Goal: Task Accomplishment & Management: Use online tool/utility

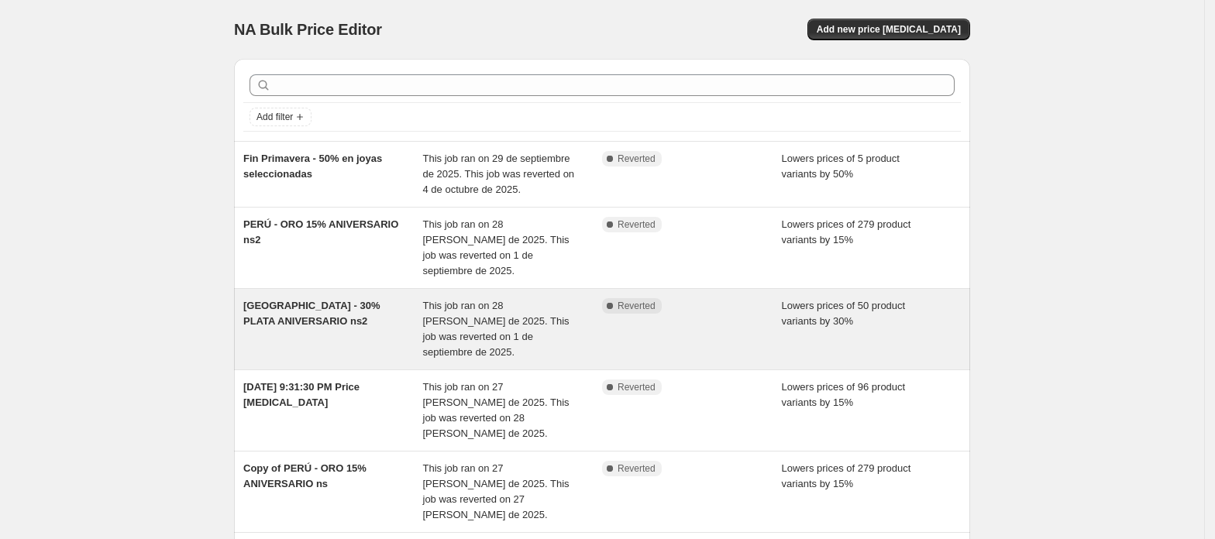
scroll to position [103, 0]
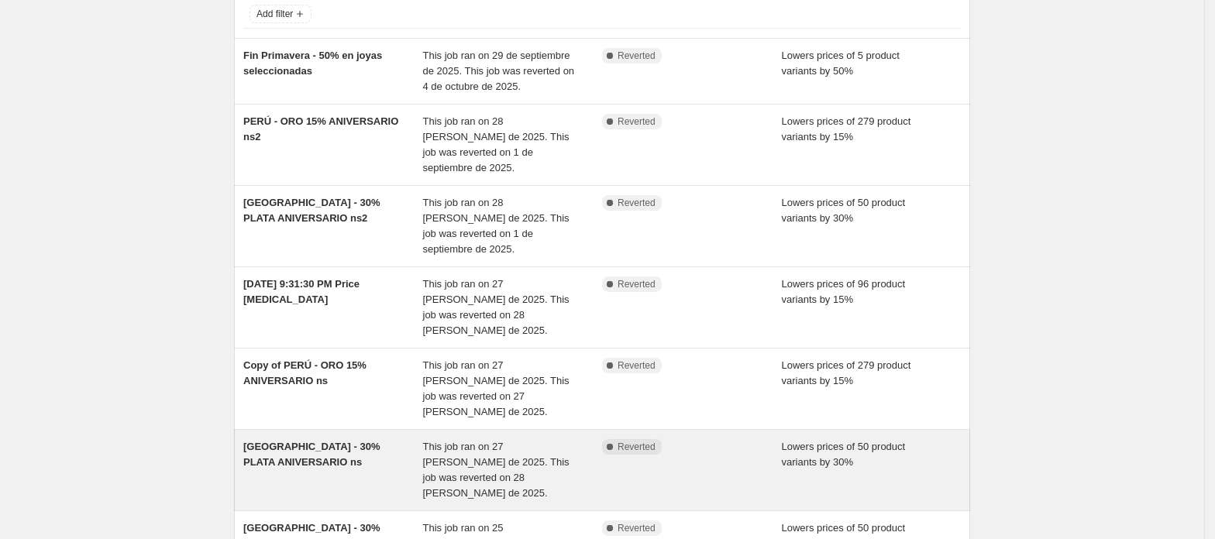
click at [364, 439] on div "[GEOGRAPHIC_DATA] - 30% PLATA ANIVERSARIO ns" at bounding box center [333, 470] width 180 height 62
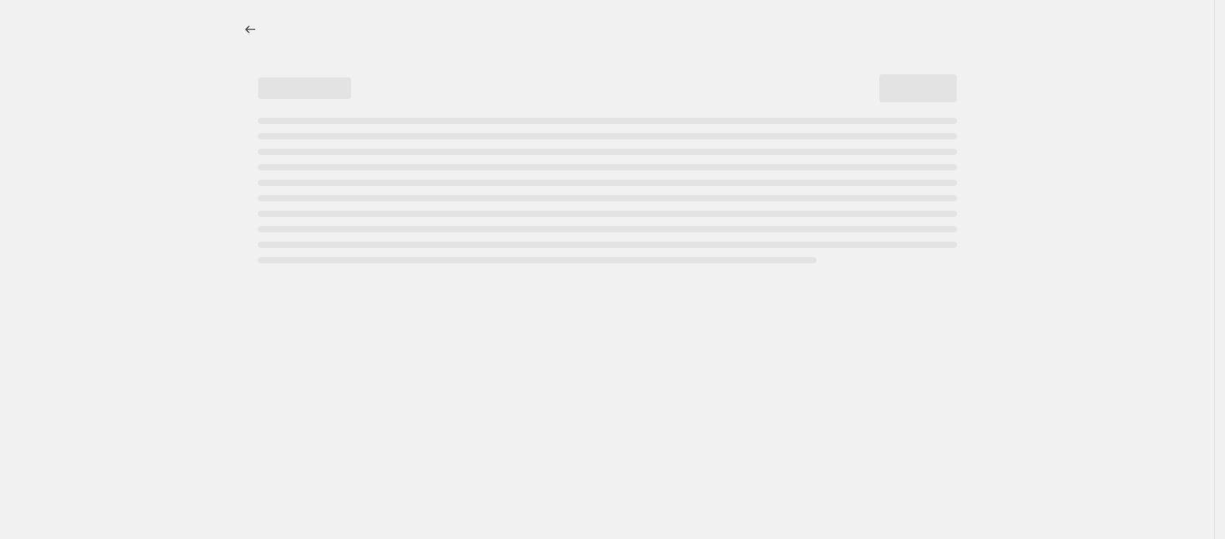
select select "percentage"
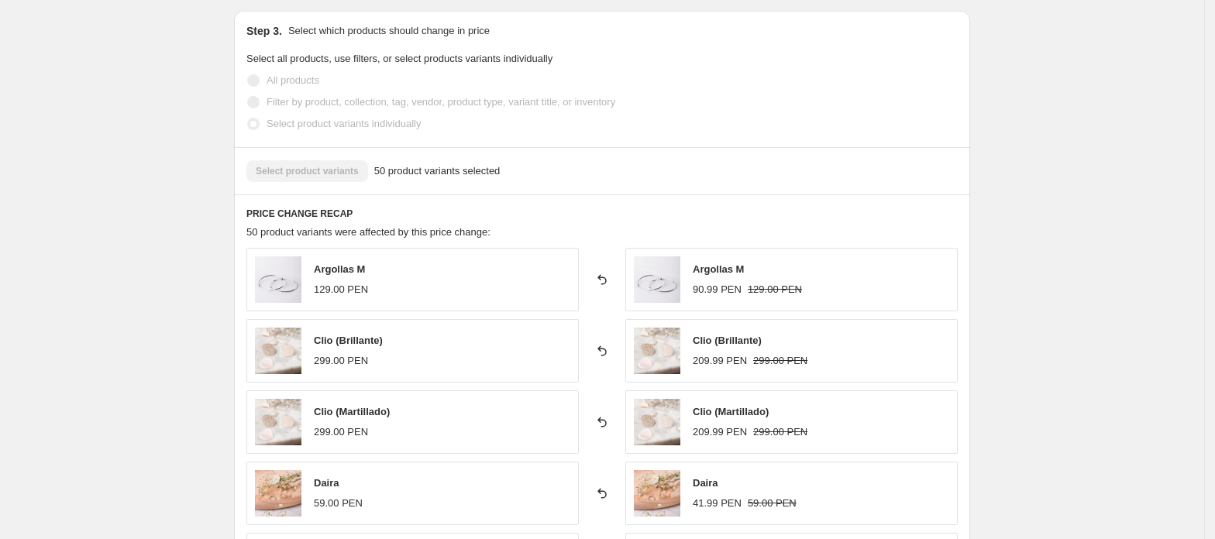
scroll to position [1033, 0]
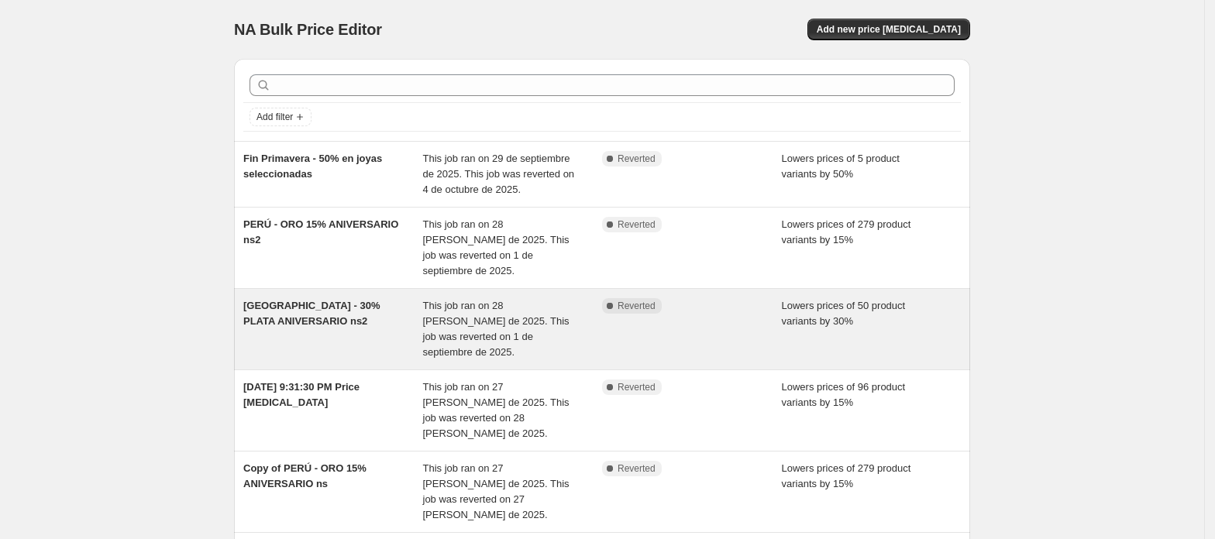
scroll to position [103, 0]
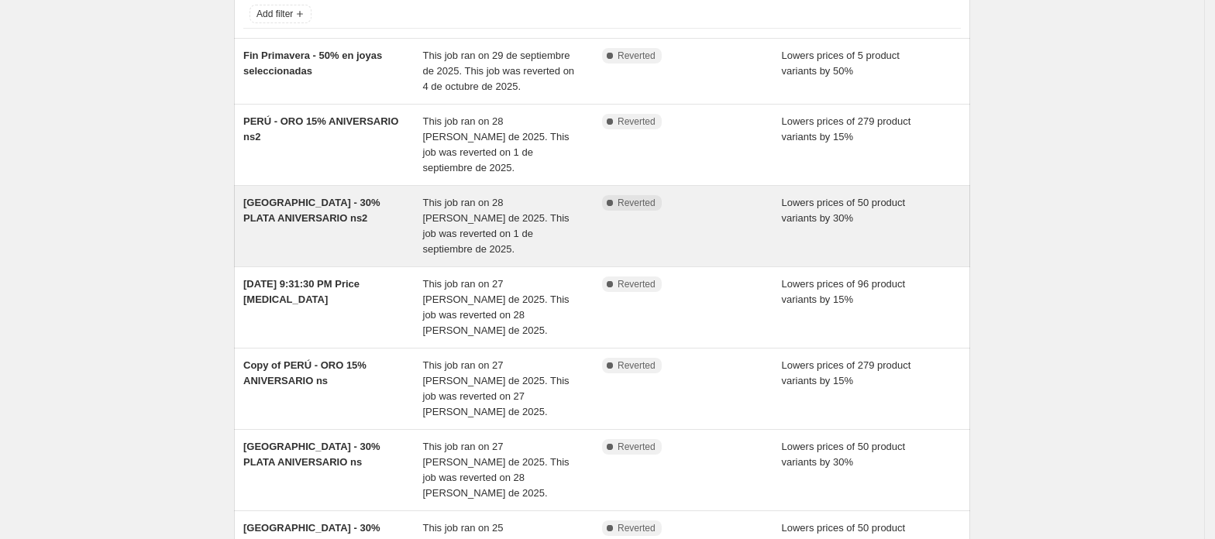
click at [358, 227] on div "[GEOGRAPHIC_DATA] - 30% PLATA ANIVERSARIO ns2" at bounding box center [333, 226] width 180 height 62
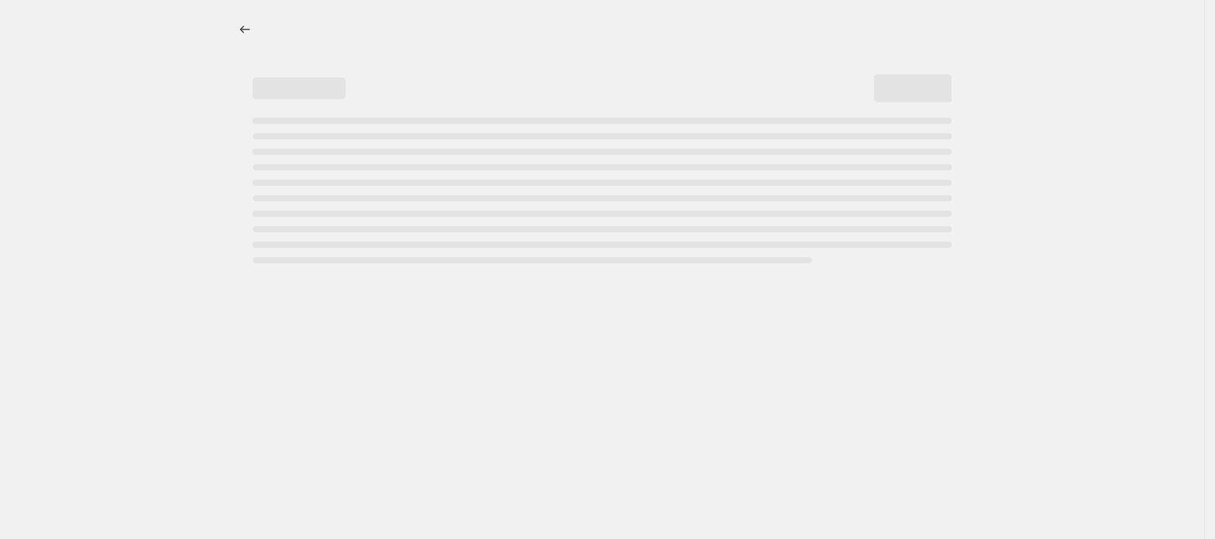
select select "percentage"
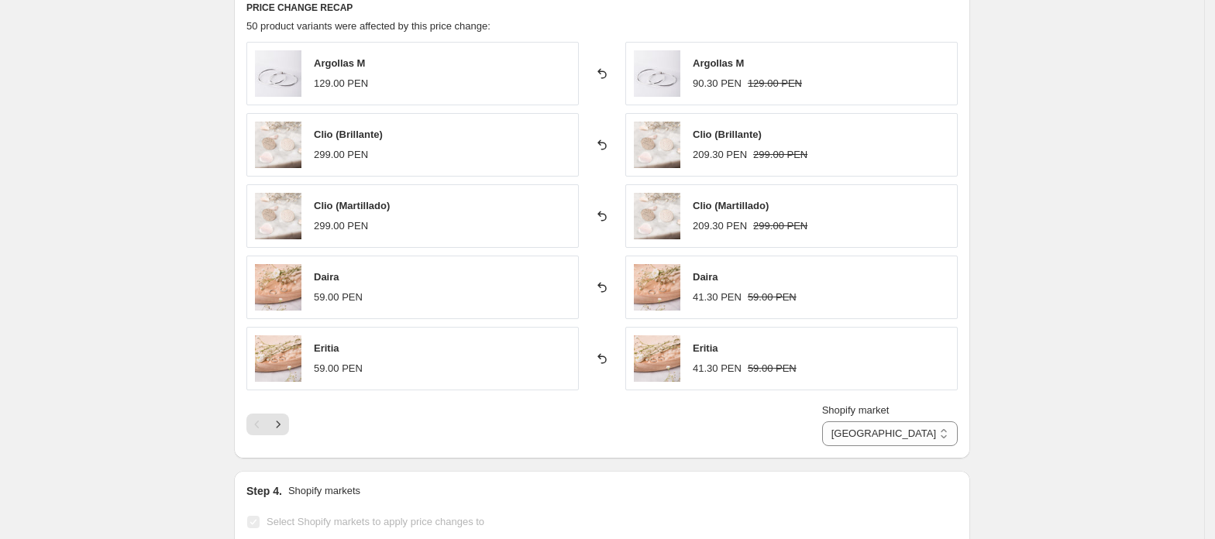
scroll to position [1033, 0]
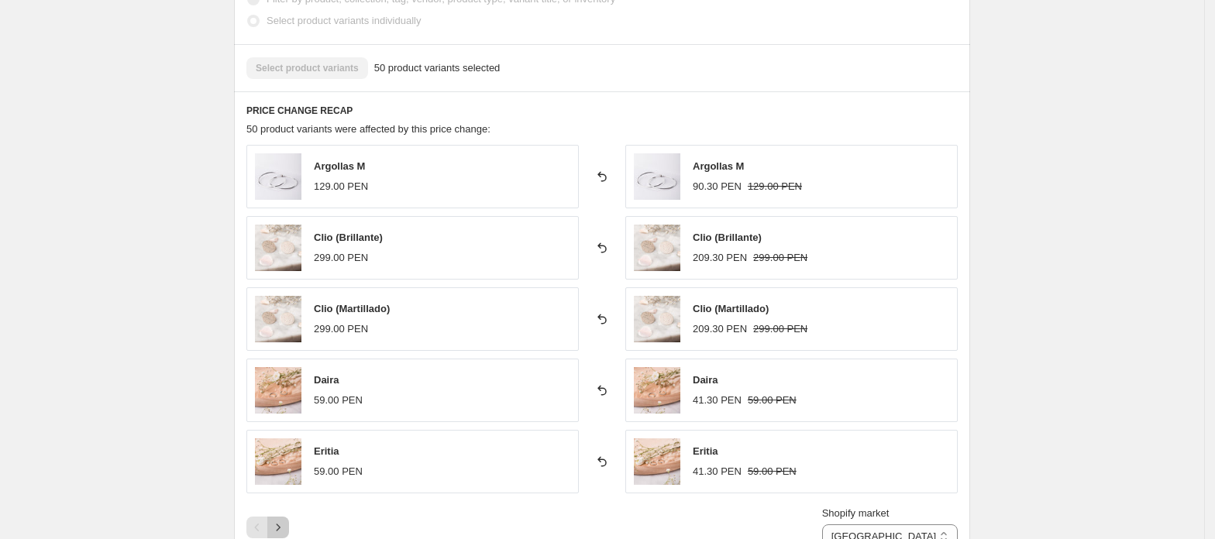
click at [286, 520] on icon "Next" at bounding box center [277, 527] width 15 height 15
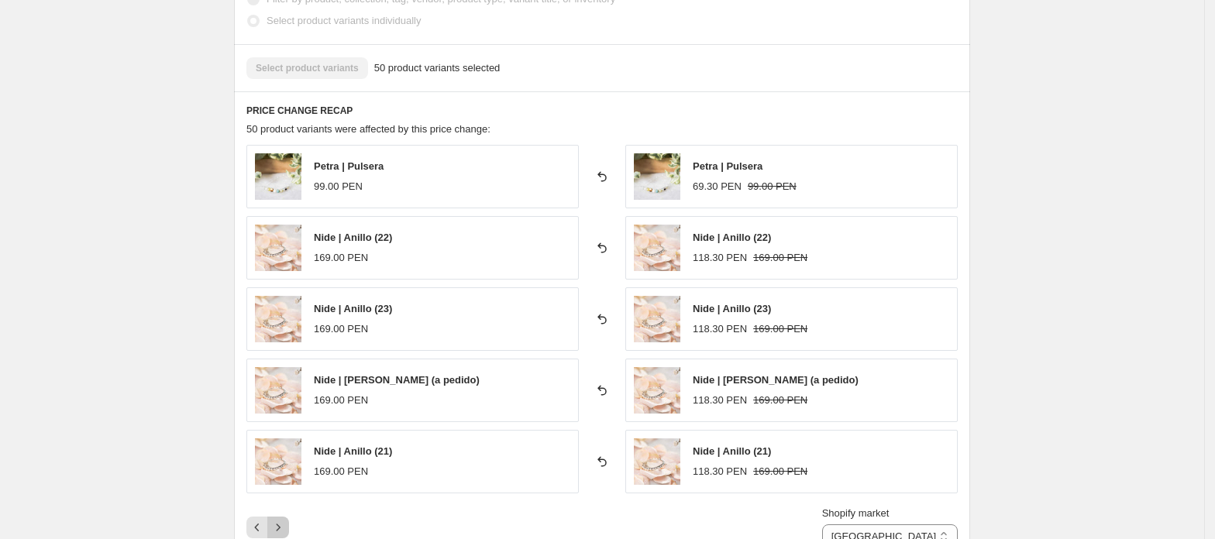
click at [286, 520] on icon "Next" at bounding box center [277, 527] width 15 height 15
click at [279, 520] on icon "Next" at bounding box center [277, 527] width 15 height 15
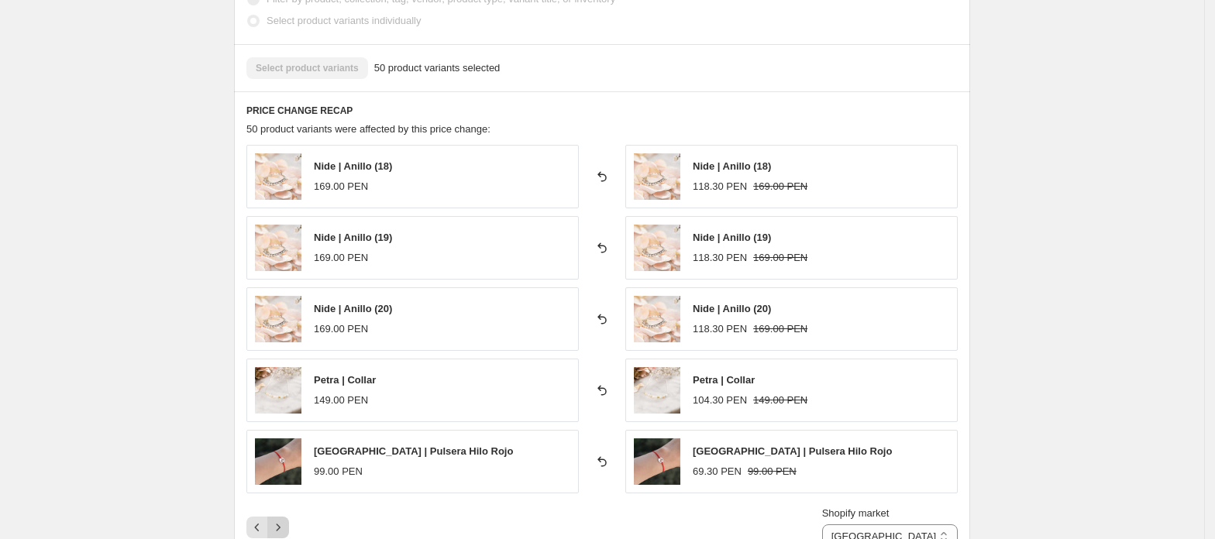
click at [279, 520] on icon "Next" at bounding box center [277, 527] width 15 height 15
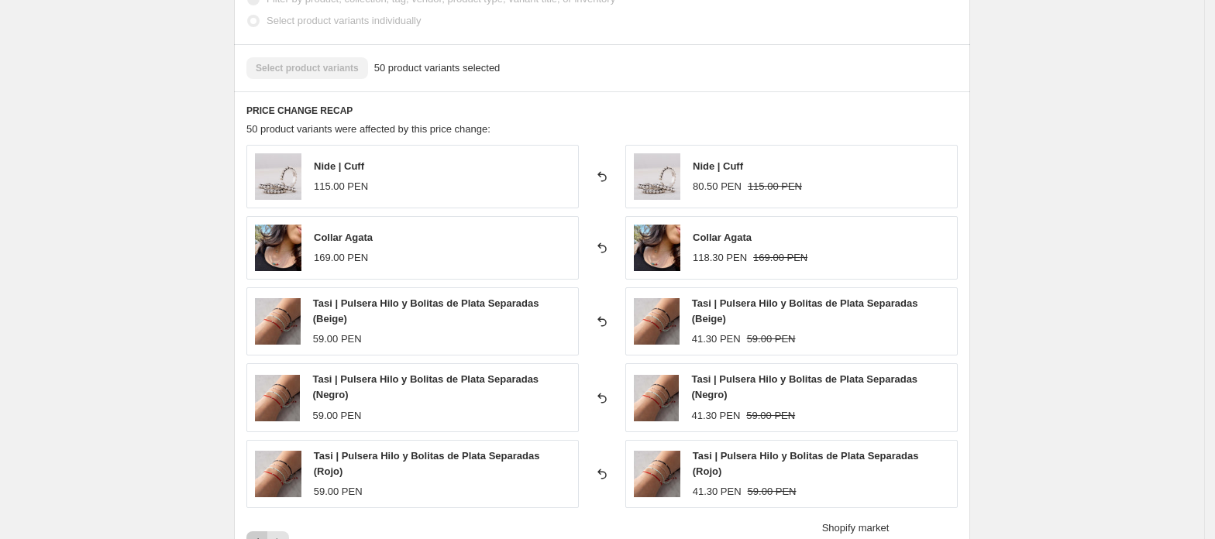
click at [262, 535] on icon "Previous" at bounding box center [256, 542] width 15 height 15
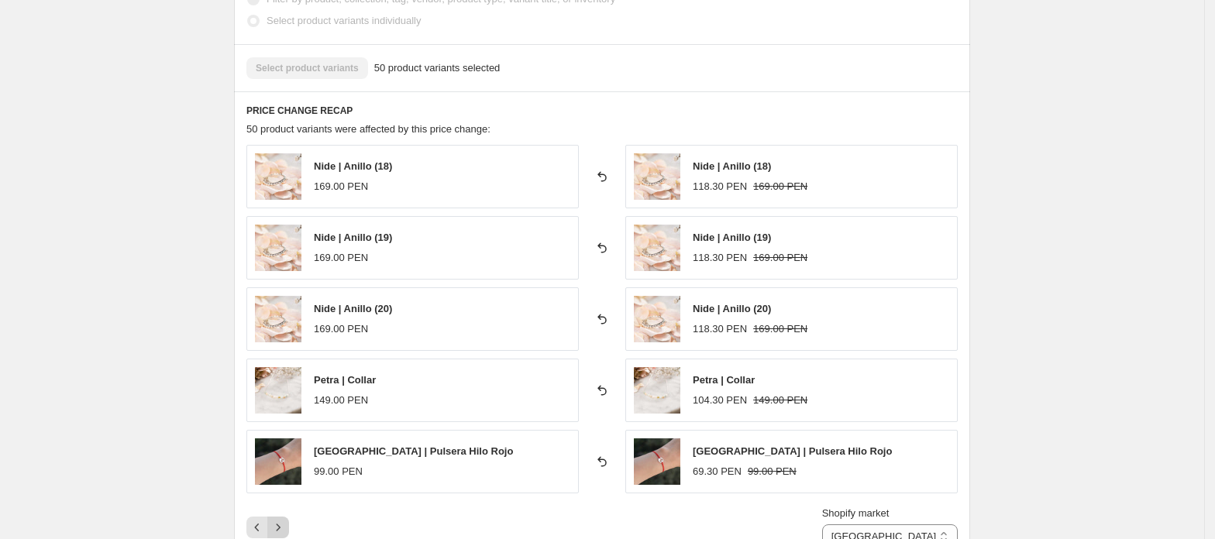
click at [286, 520] on icon "Next" at bounding box center [277, 527] width 15 height 15
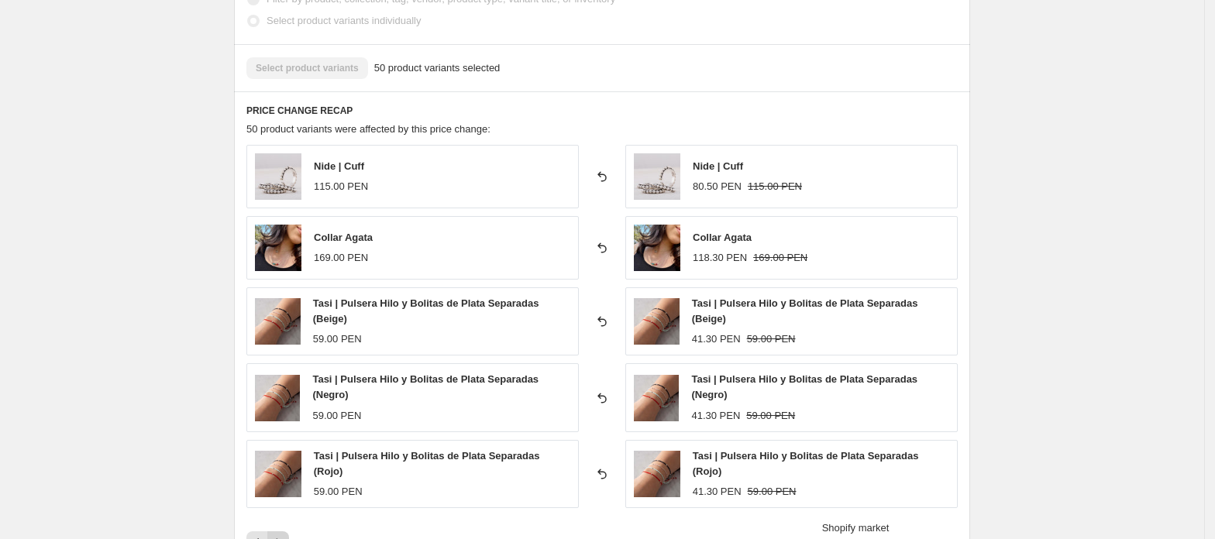
click at [286, 535] on icon "Next" at bounding box center [277, 542] width 15 height 15
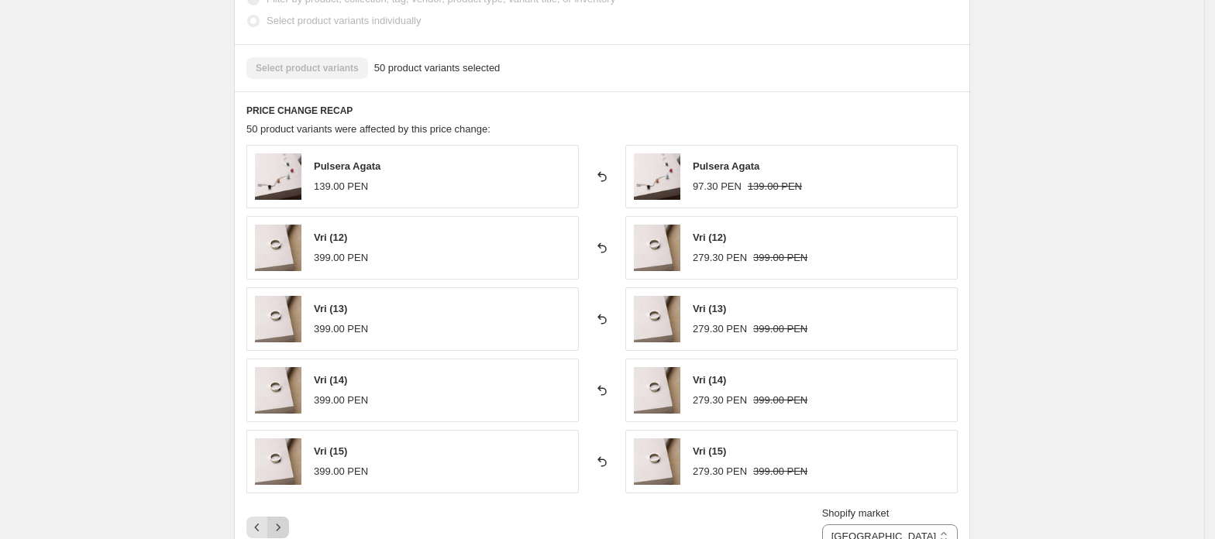
click at [289, 517] on button "Next" at bounding box center [278, 528] width 22 height 22
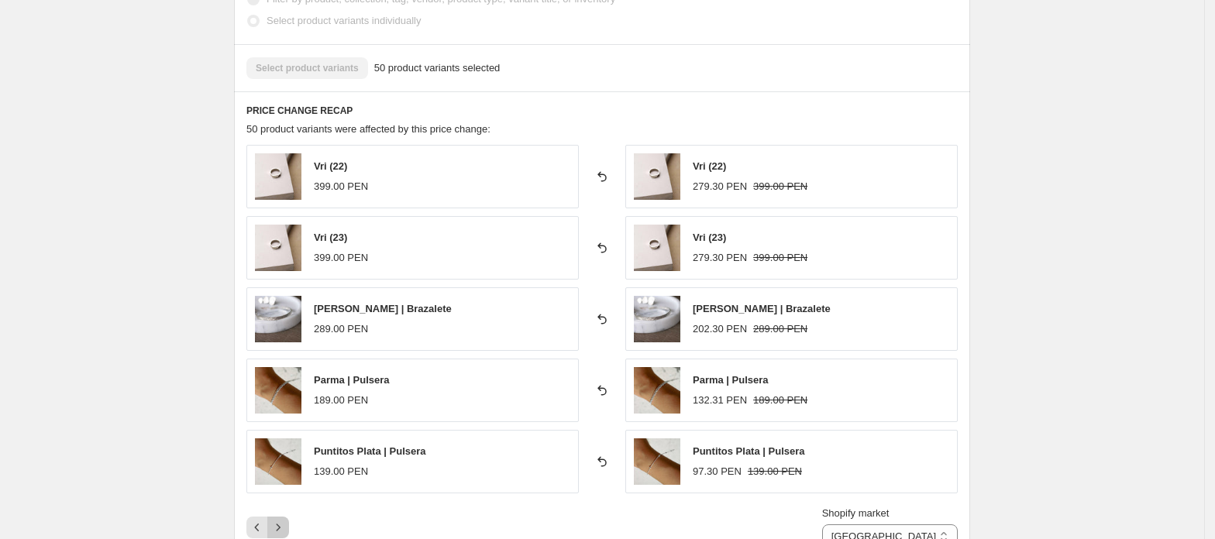
click at [286, 520] on icon "Next" at bounding box center [277, 527] width 15 height 15
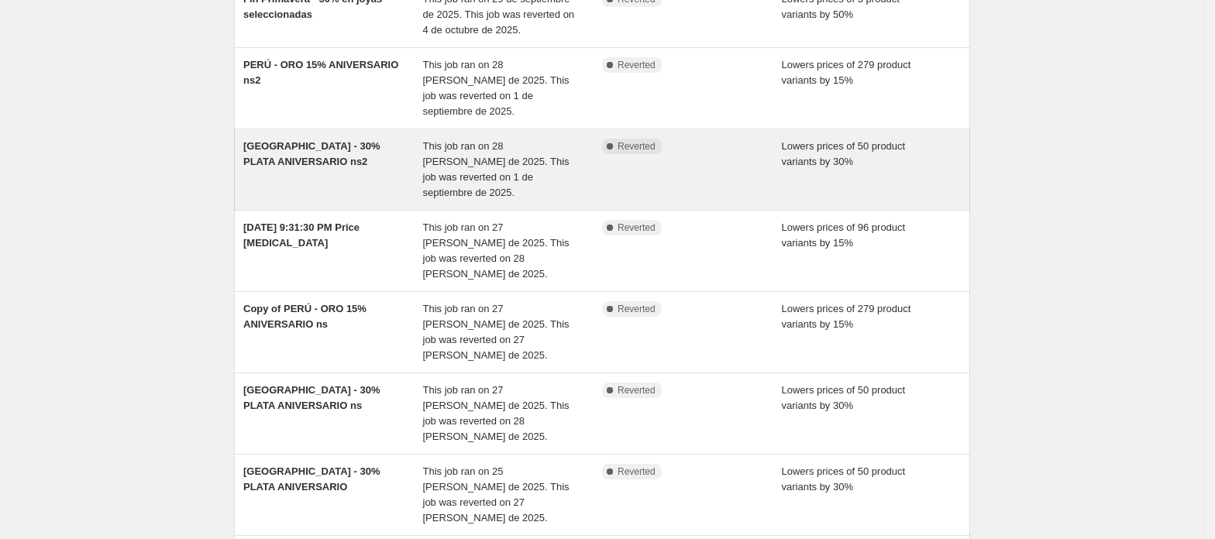
scroll to position [57, 0]
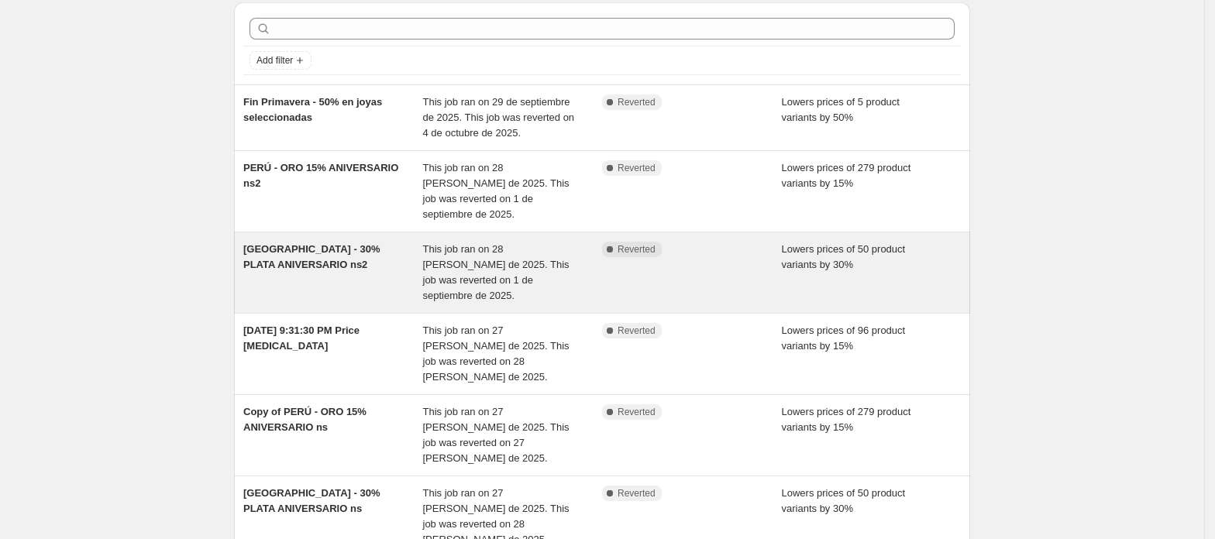
click at [896, 266] on div "Lowers prices of 50 product variants by 30%" at bounding box center [872, 273] width 180 height 62
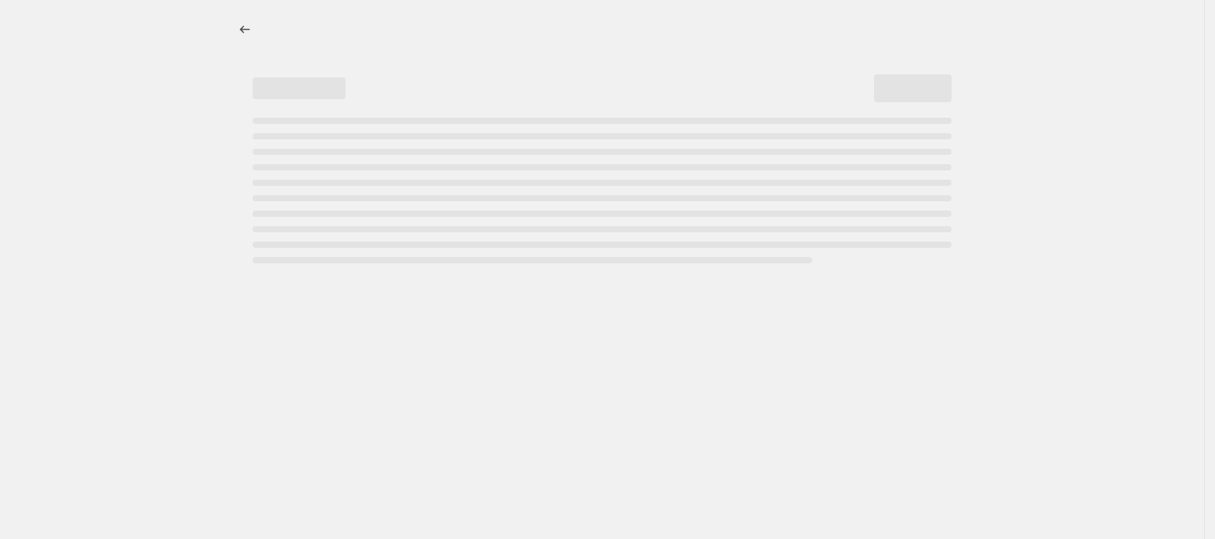
select select "percentage"
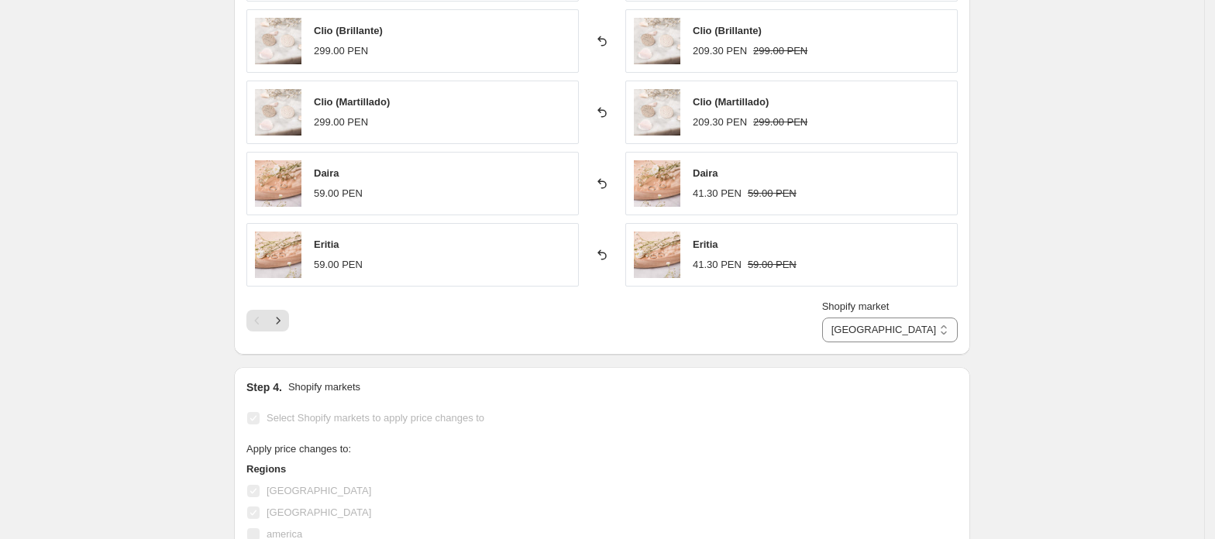
scroll to position [1343, 0]
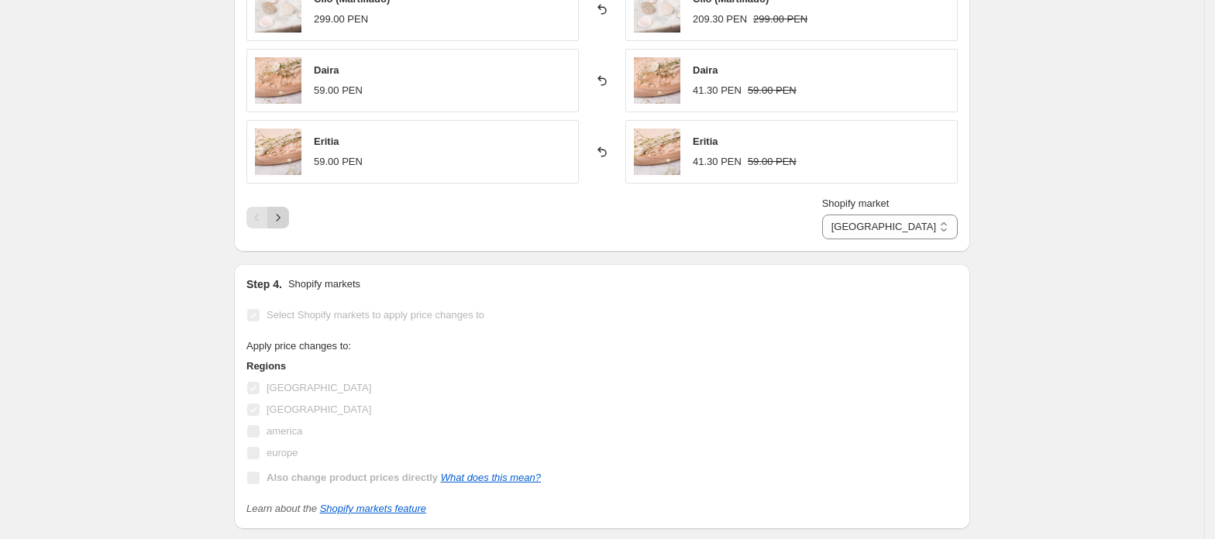
click at [285, 210] on icon "Next" at bounding box center [277, 217] width 15 height 15
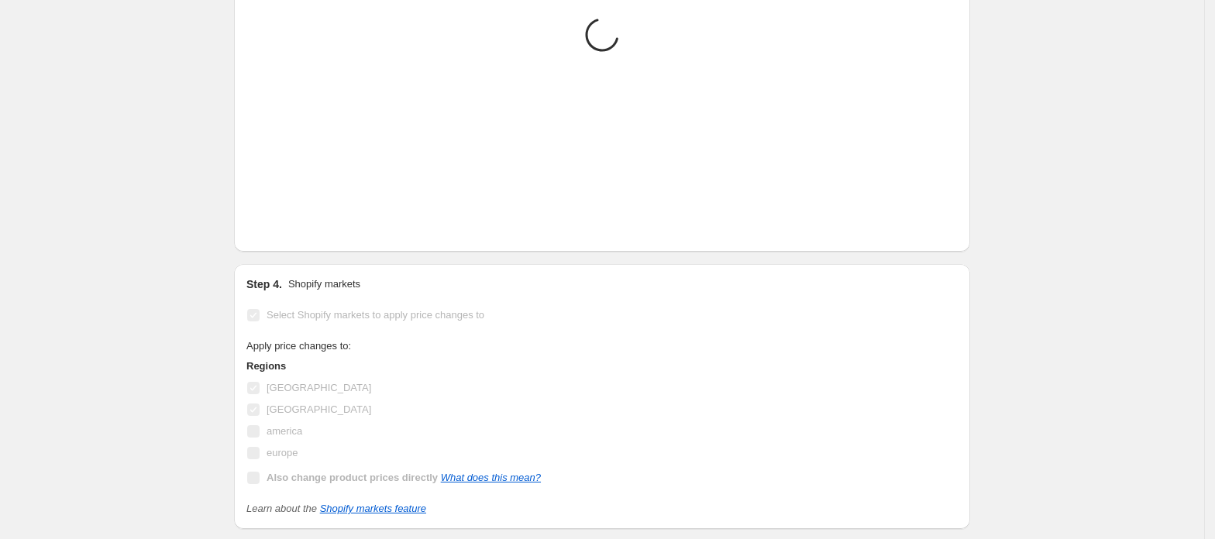
click at [285, 210] on icon "Next" at bounding box center [277, 217] width 15 height 15
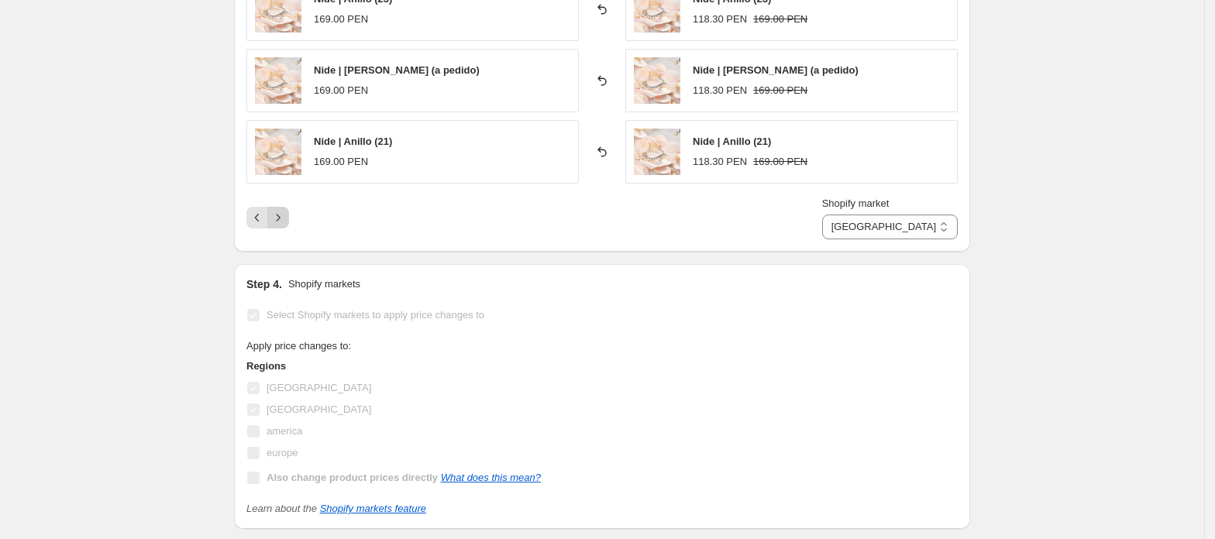
click at [280, 210] on icon "Next" at bounding box center [277, 217] width 15 height 15
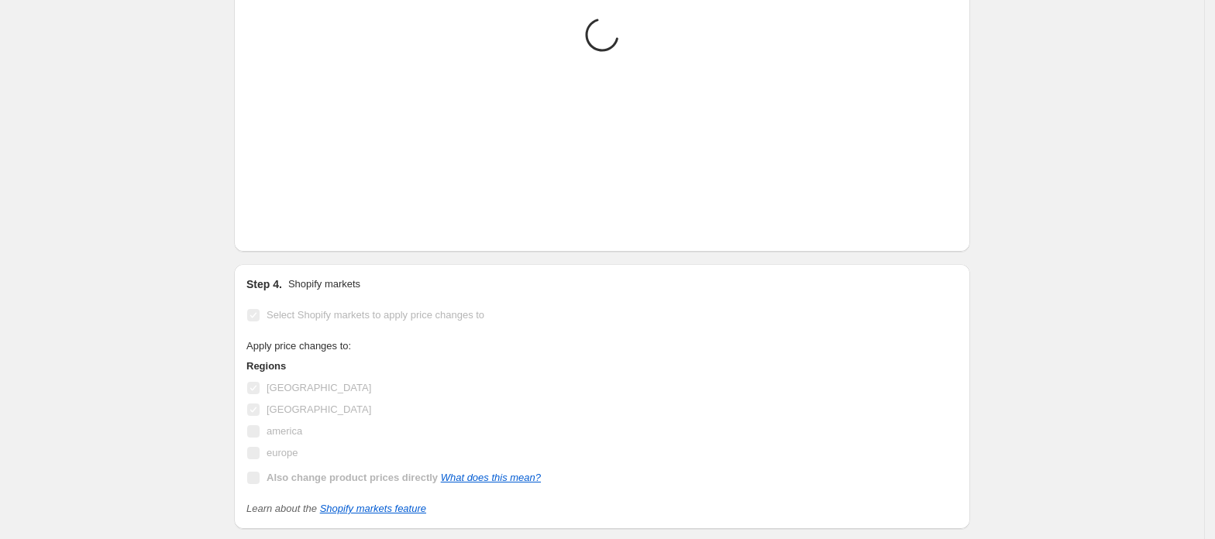
click at [280, 210] on icon "Next" at bounding box center [277, 217] width 15 height 15
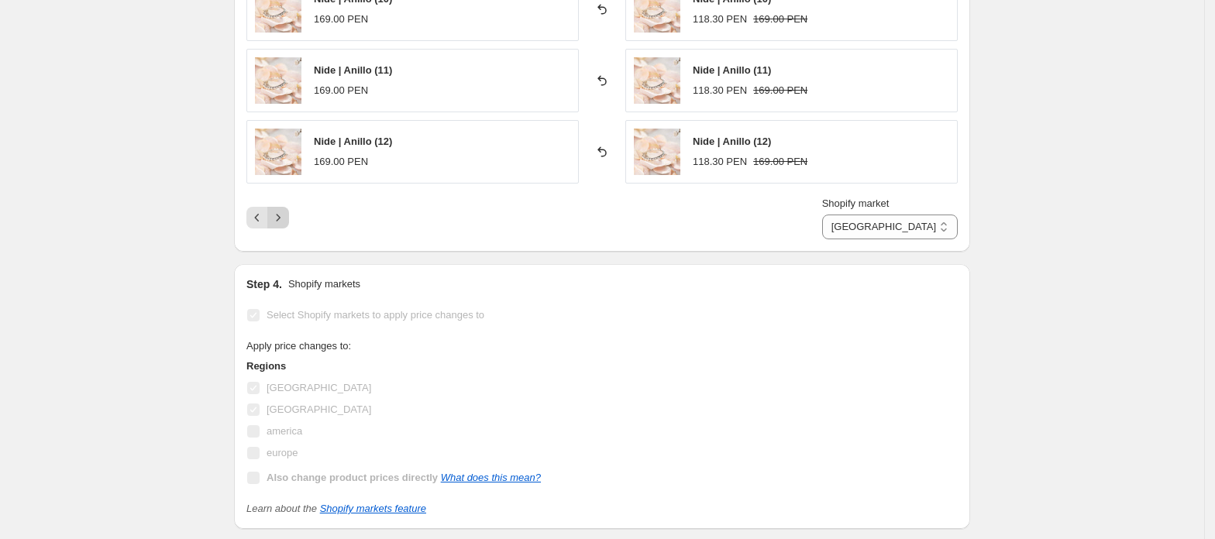
click at [280, 210] on icon "Next" at bounding box center [277, 217] width 15 height 15
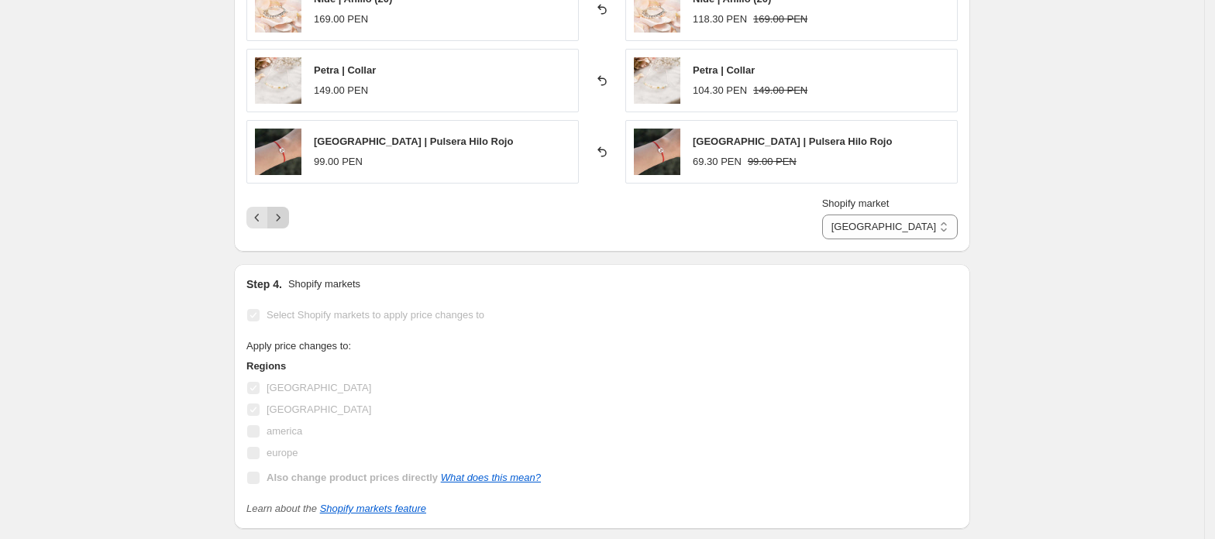
click at [280, 210] on icon "Next" at bounding box center [277, 217] width 15 height 15
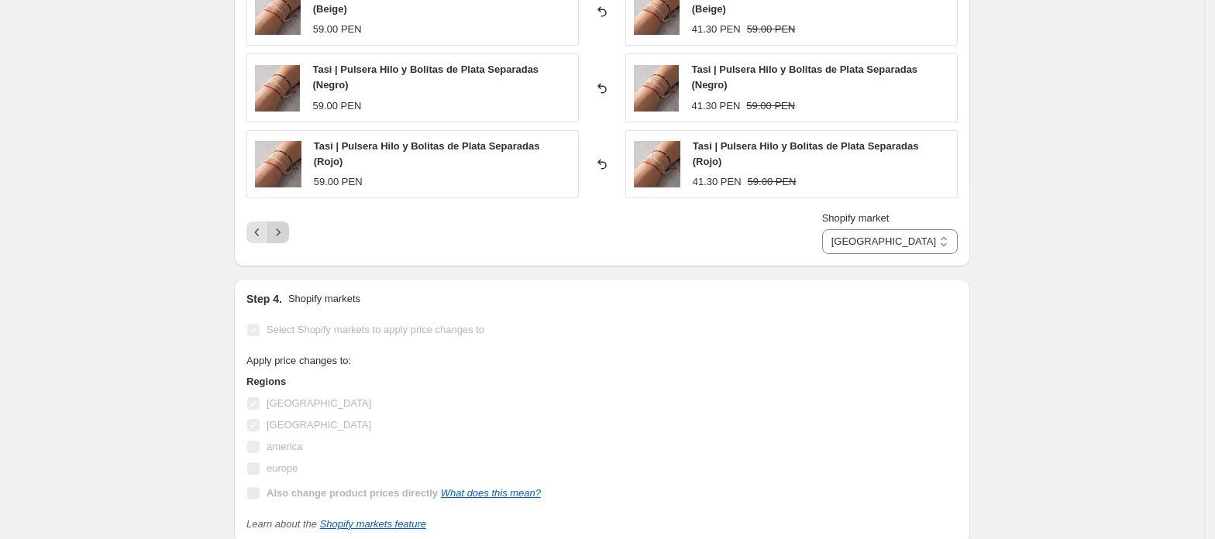
click at [282, 225] on icon "Next" at bounding box center [277, 232] width 15 height 15
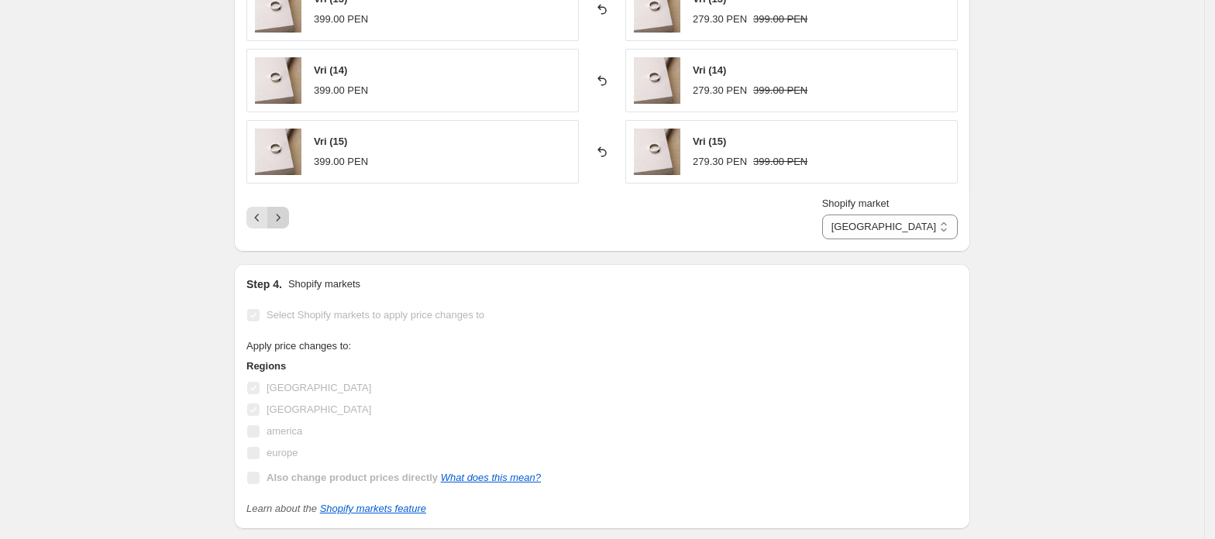
click at [282, 210] on icon "Next" at bounding box center [277, 217] width 15 height 15
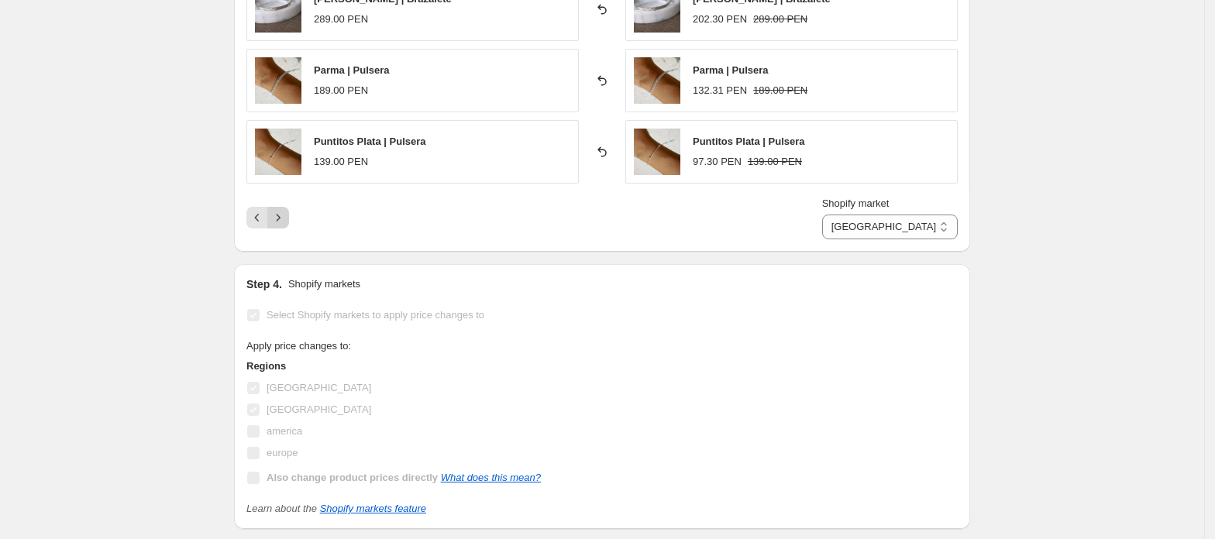
click at [282, 210] on icon "Next" at bounding box center [277, 217] width 15 height 15
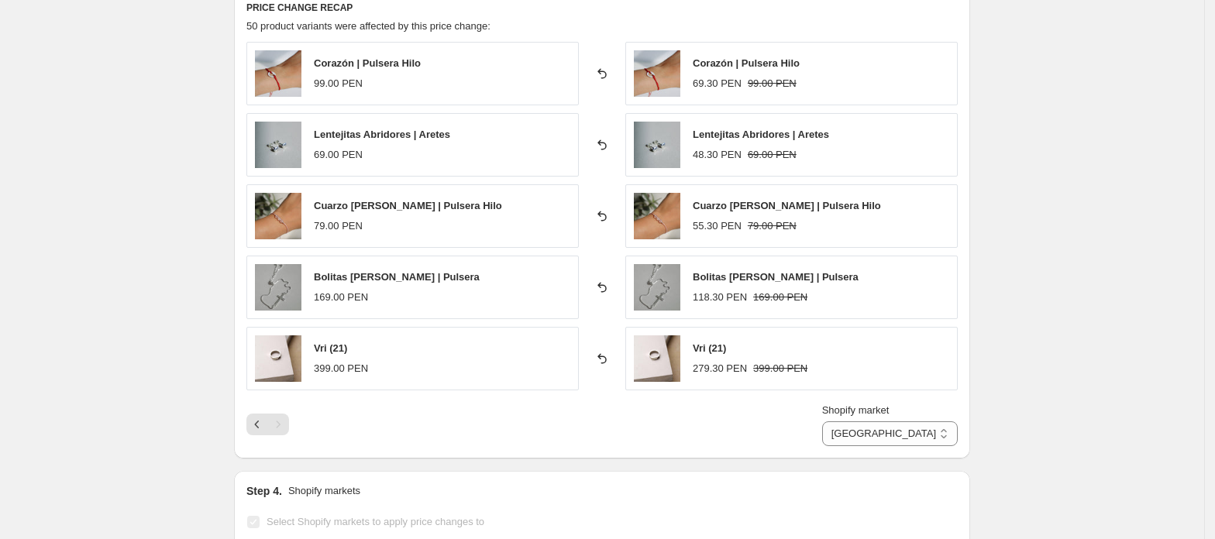
scroll to position [1033, 0]
